Goal: Transaction & Acquisition: Purchase product/service

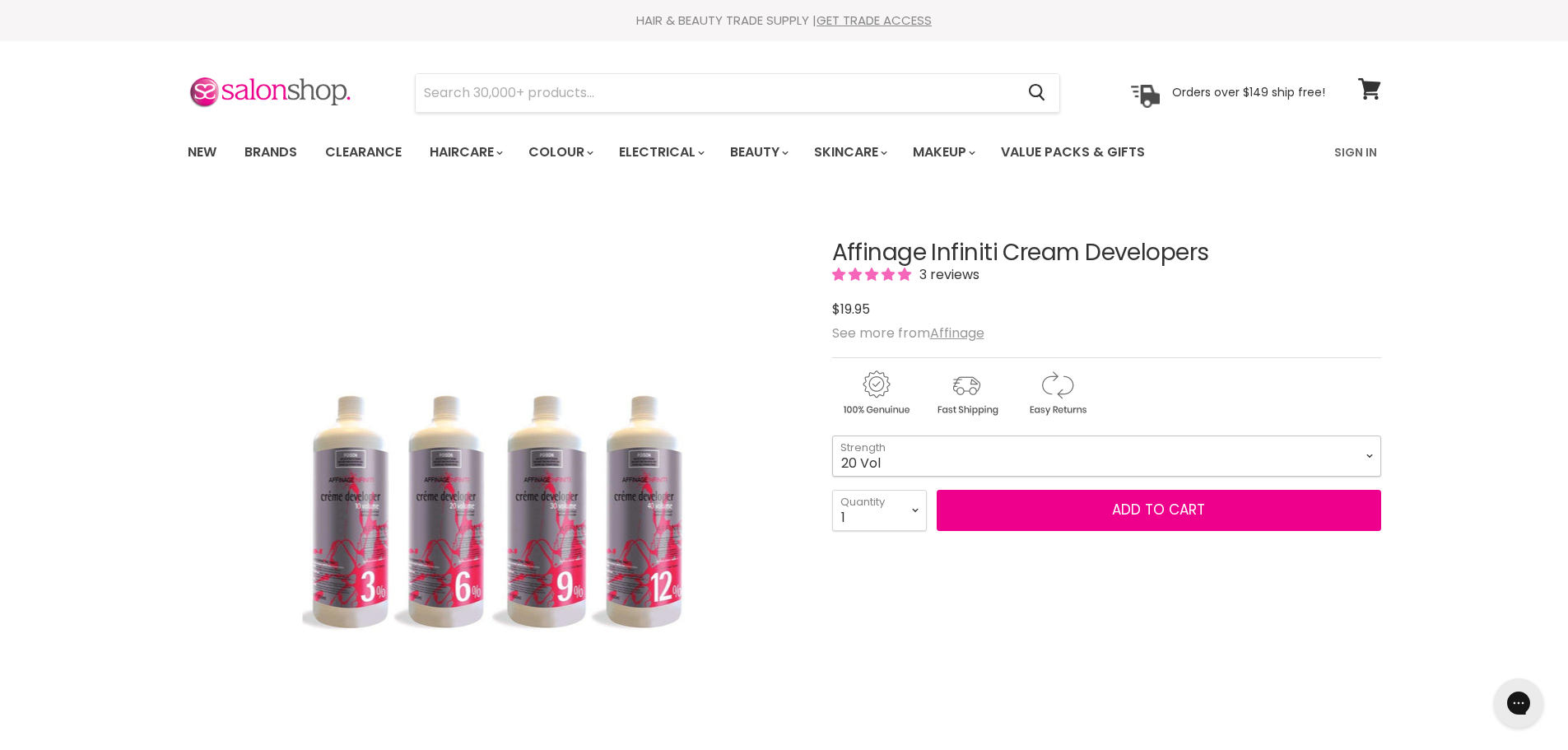
click at [890, 448] on select "Zero Lift 1% Developer 5 Vol 10 Vol 20 Vol 30 Vol 40 Vol" at bounding box center [1106, 456] width 549 height 42
click at [967, 336] on u "Affinage" at bounding box center [957, 333] width 54 height 19
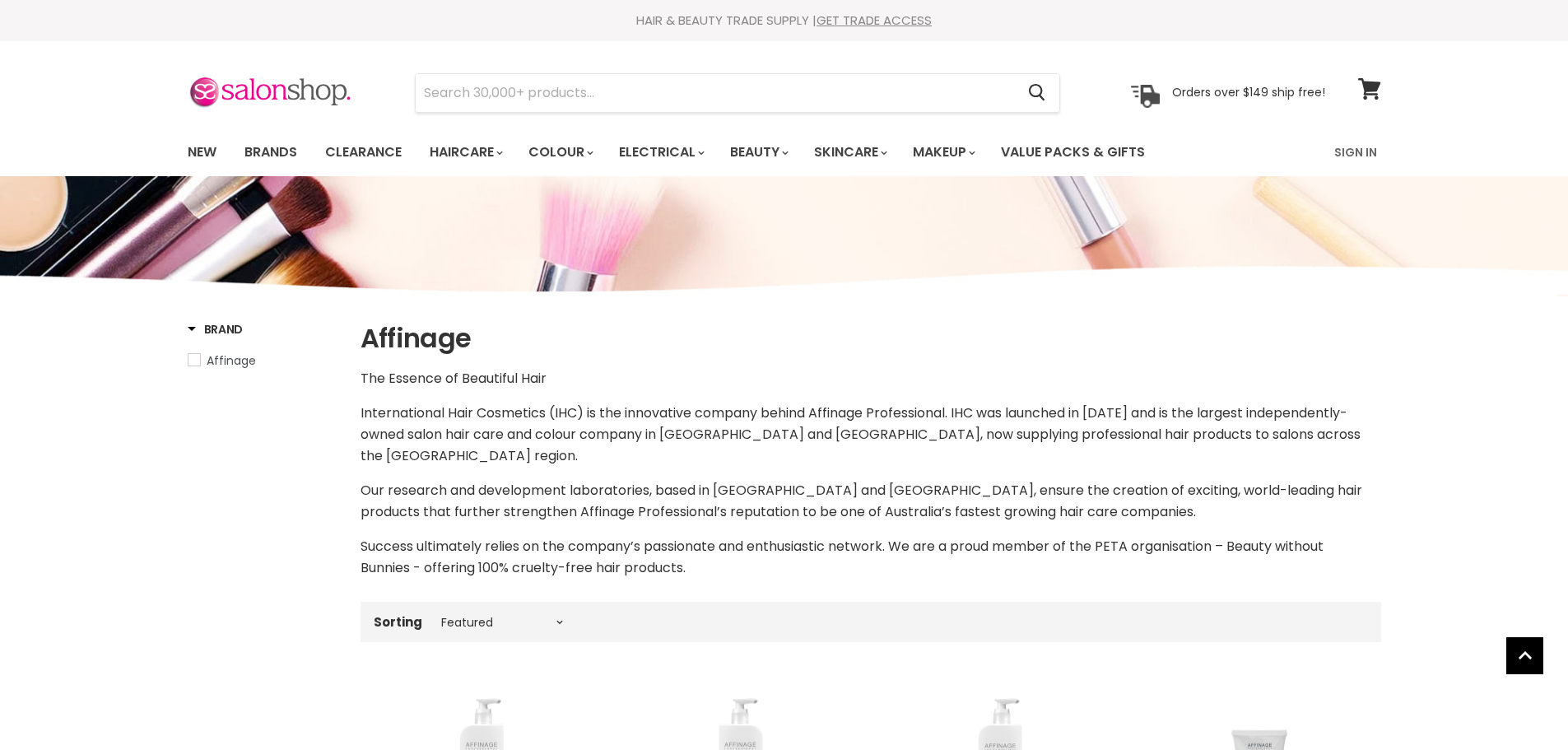
select select "manual"
click at [529, 106] on input "Search" at bounding box center [716, 92] width 600 height 38
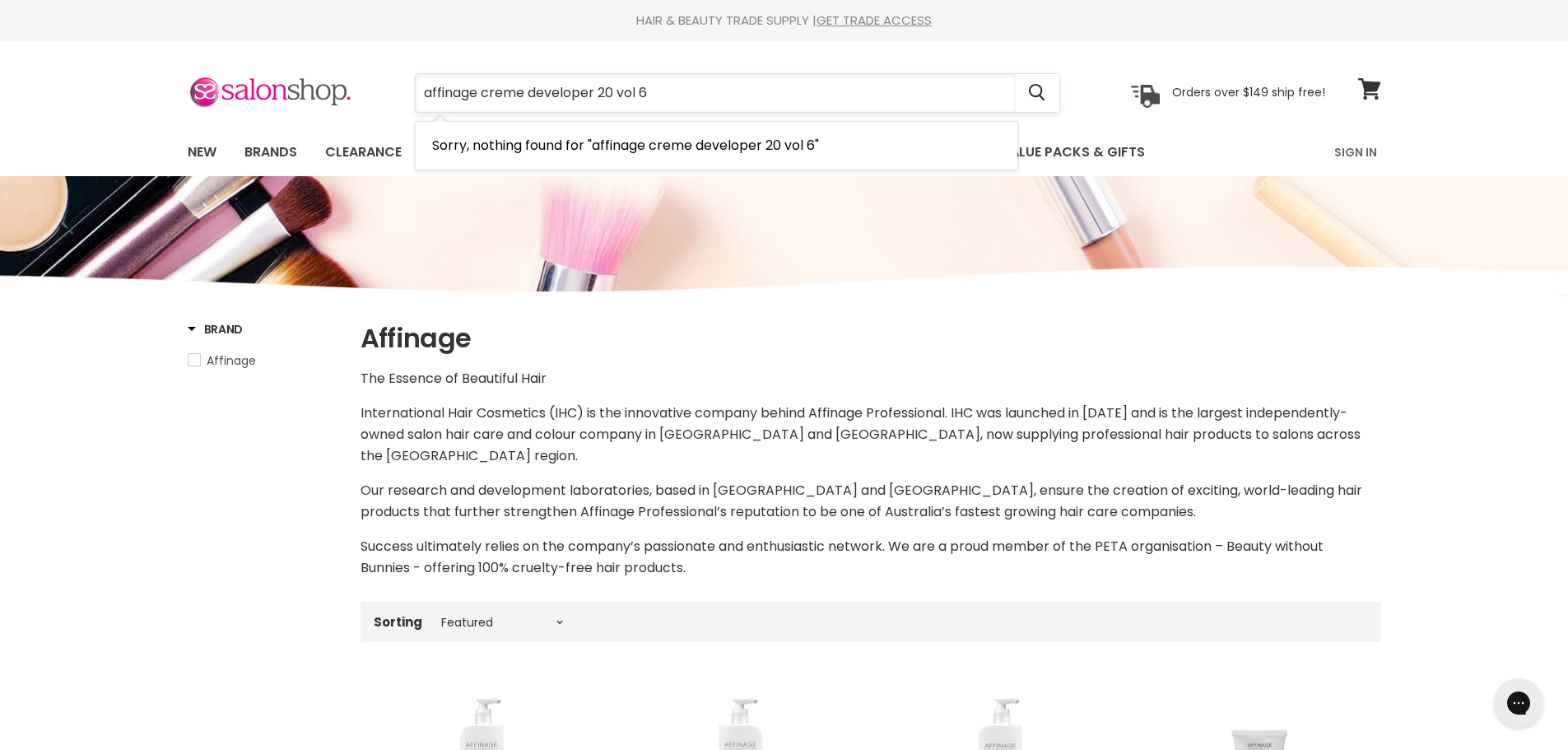
type input "affinage creme developer 20 vol 6%"
